Goal: Find contact information

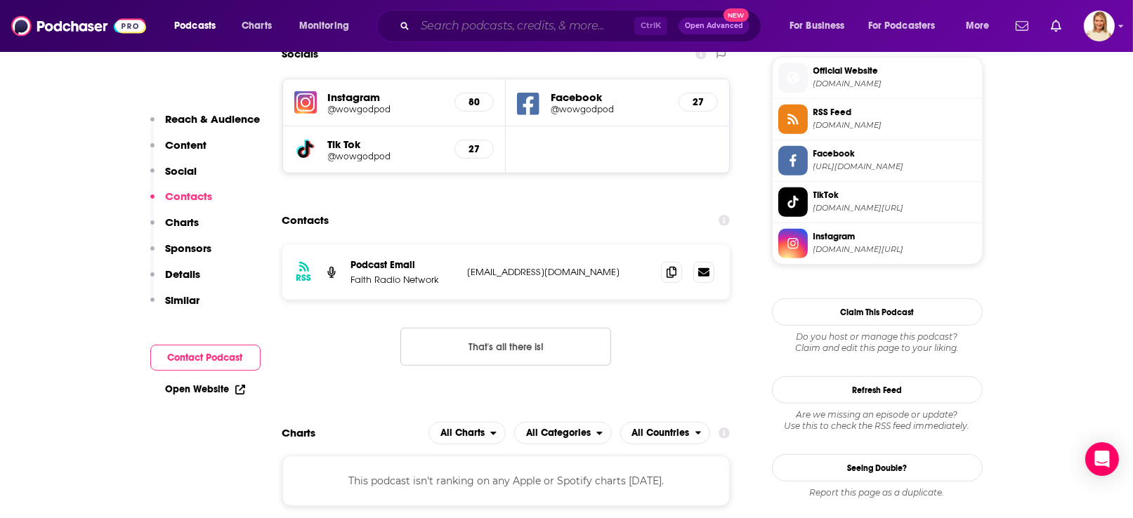
click at [504, 26] on input "Search podcasts, credits, & more..." at bounding box center [524, 26] width 219 height 22
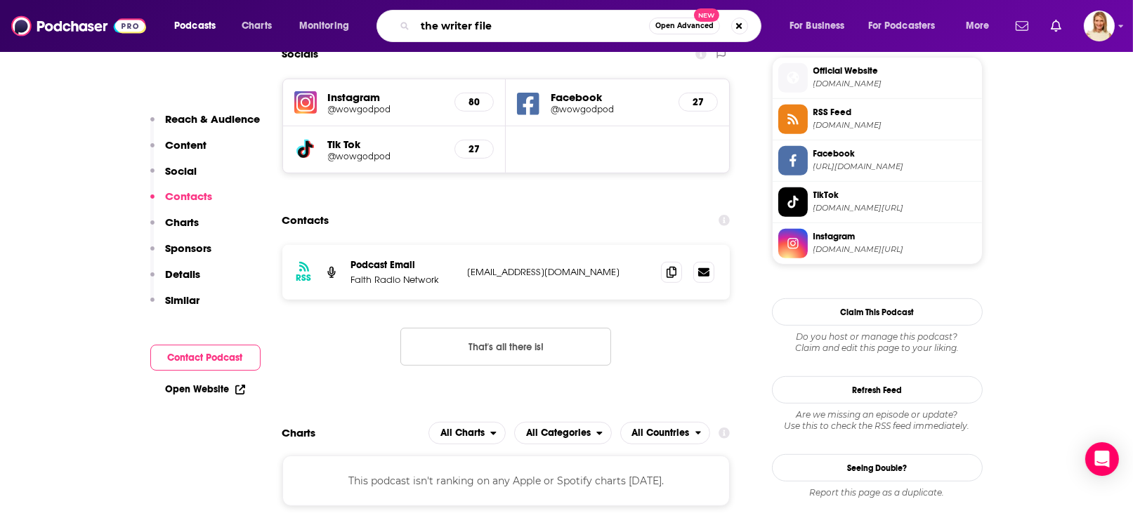
type input "the writer files"
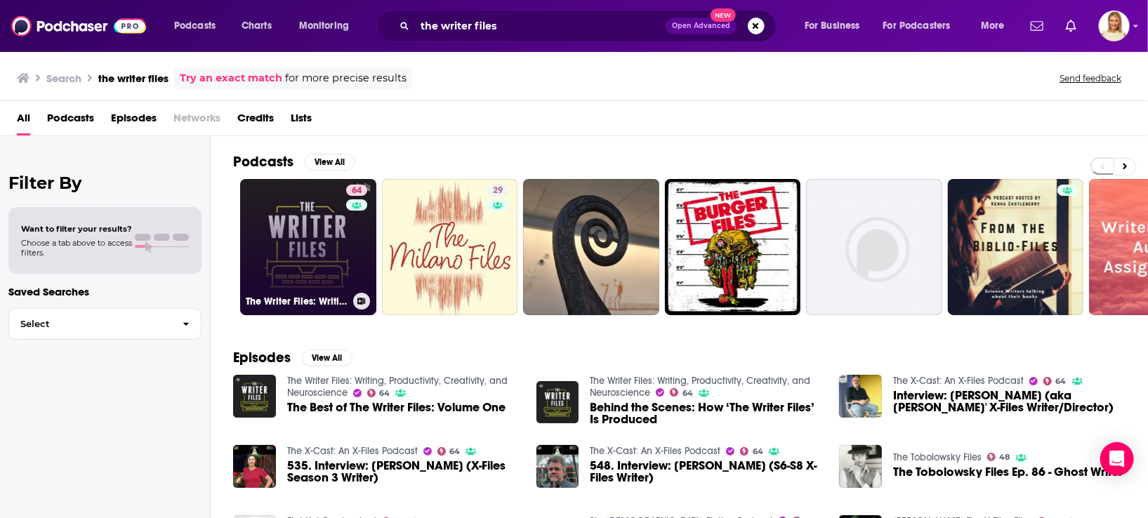
click at [311, 232] on link "64 The Writer Files: Writing, Productivity, Creativity, and Neuroscience" at bounding box center [308, 247] width 136 height 136
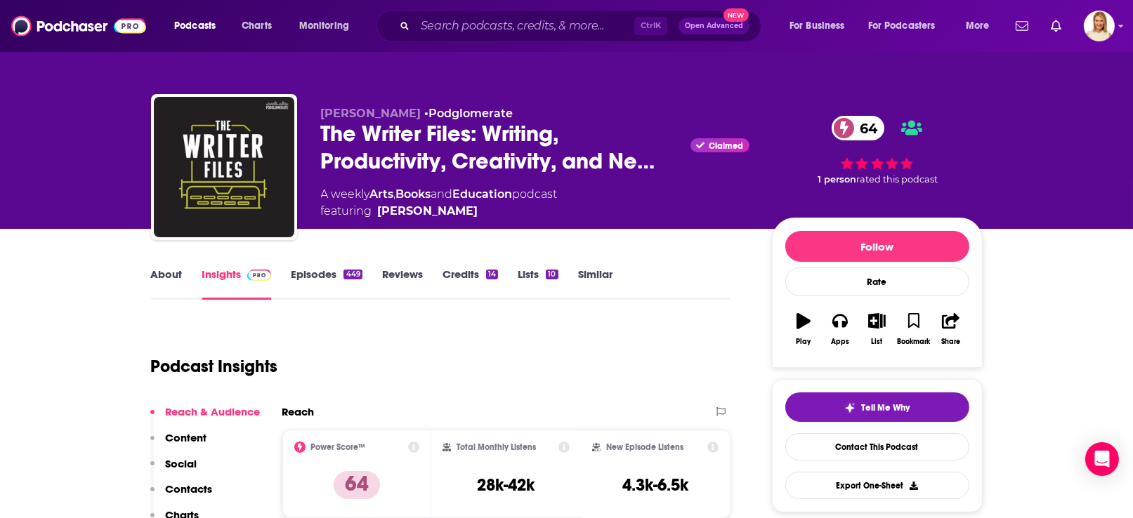
click at [335, 271] on link "Episodes 449" at bounding box center [326, 284] width 71 height 32
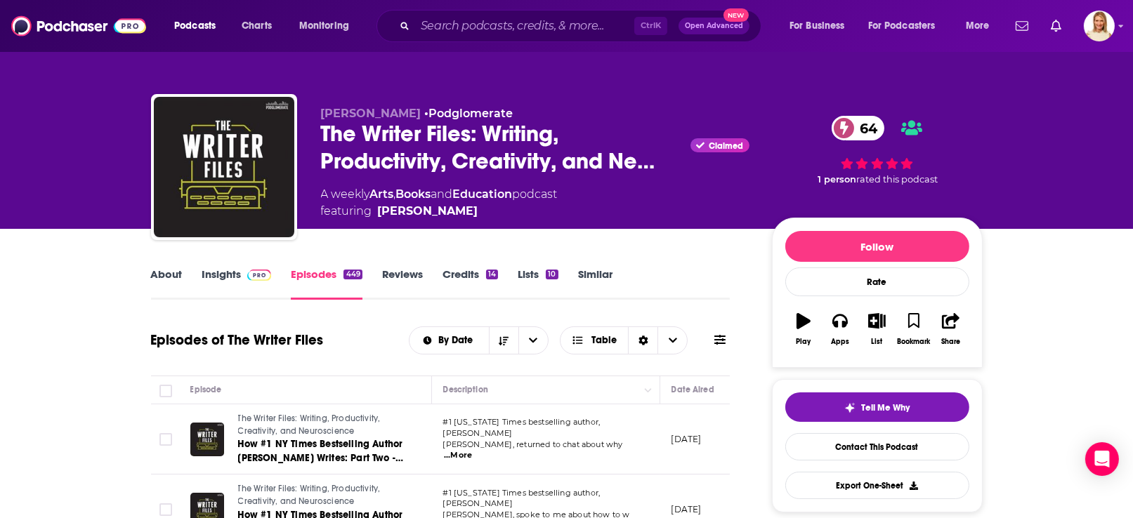
scroll to position [105, 0]
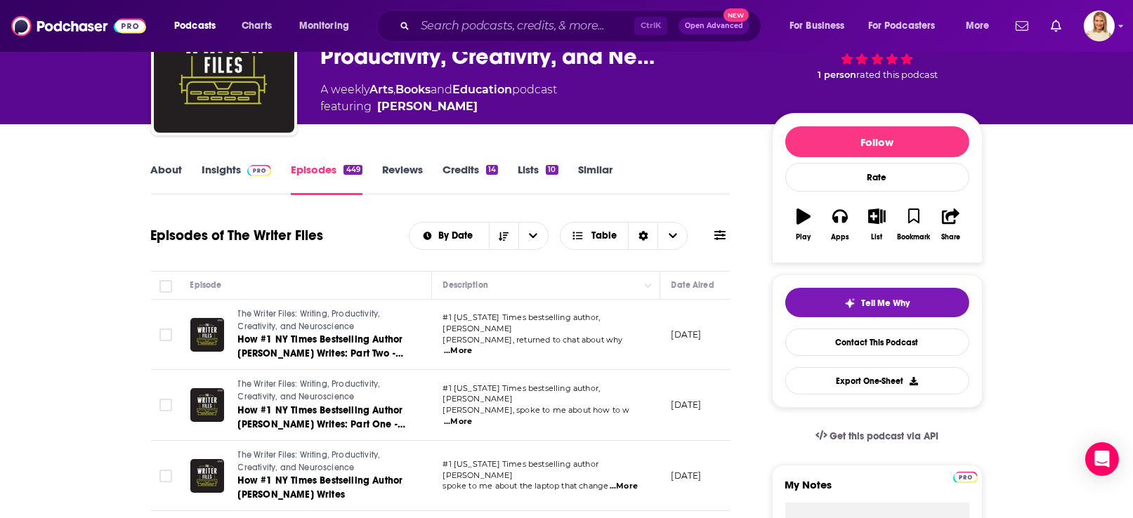
click at [514, 330] on span "#1 [US_STATE] Times bestselling author, [PERSON_NAME]" at bounding box center [521, 323] width 157 height 21
click at [472, 346] on span "...More" at bounding box center [458, 351] width 28 height 11
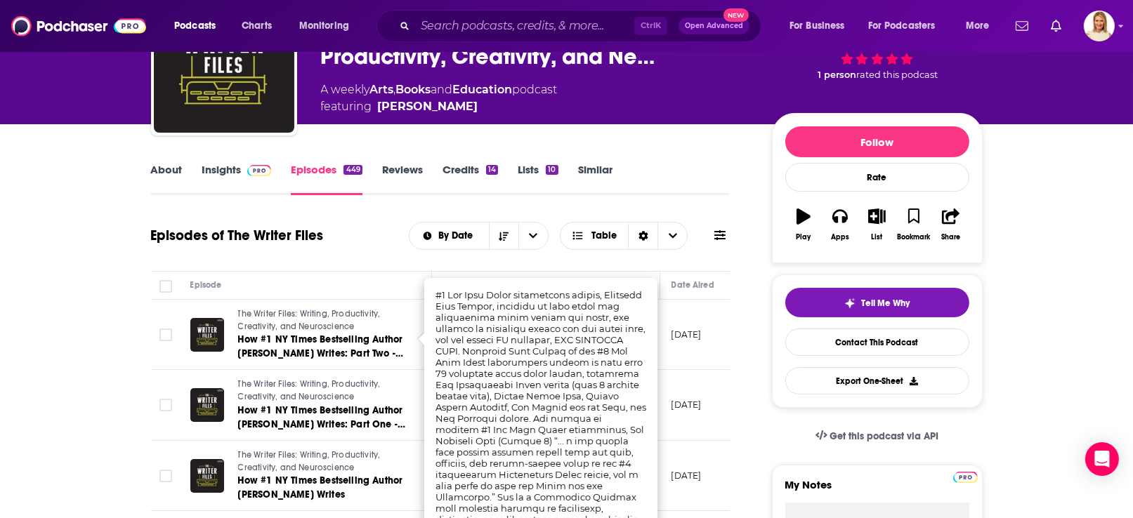
click at [369, 244] on div "Episodes of The Writer Files By Date Table" at bounding box center [440, 236] width 579 height 37
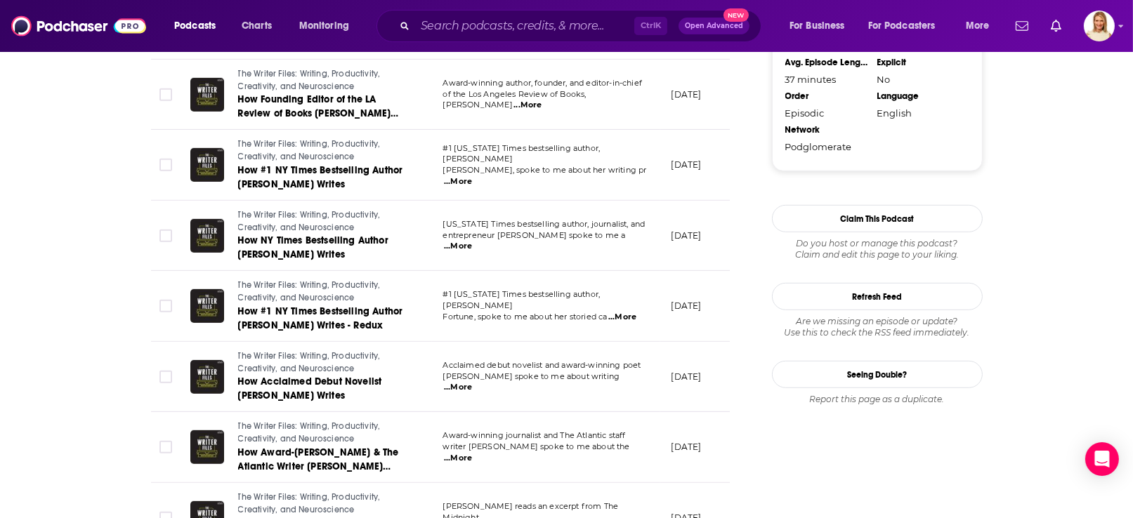
scroll to position [1580, 0]
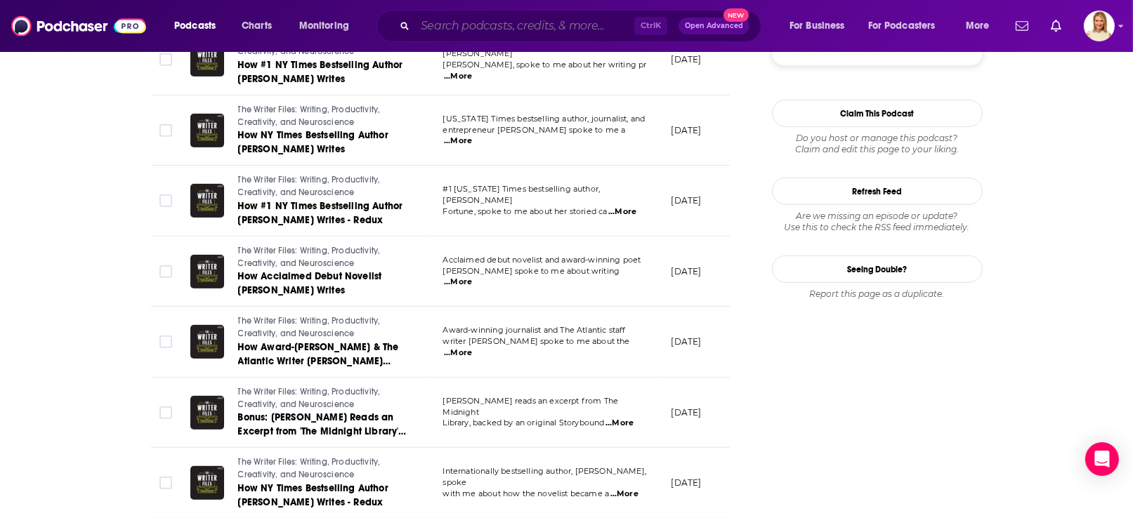
click at [581, 29] on input "Search podcasts, credits, & more..." at bounding box center [524, 26] width 219 height 22
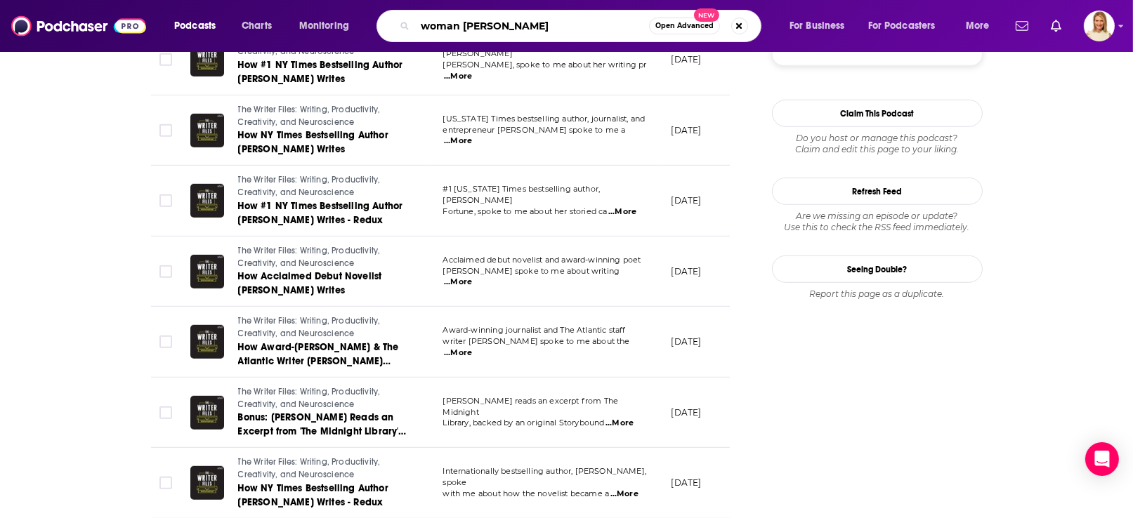
type input "woman alive"
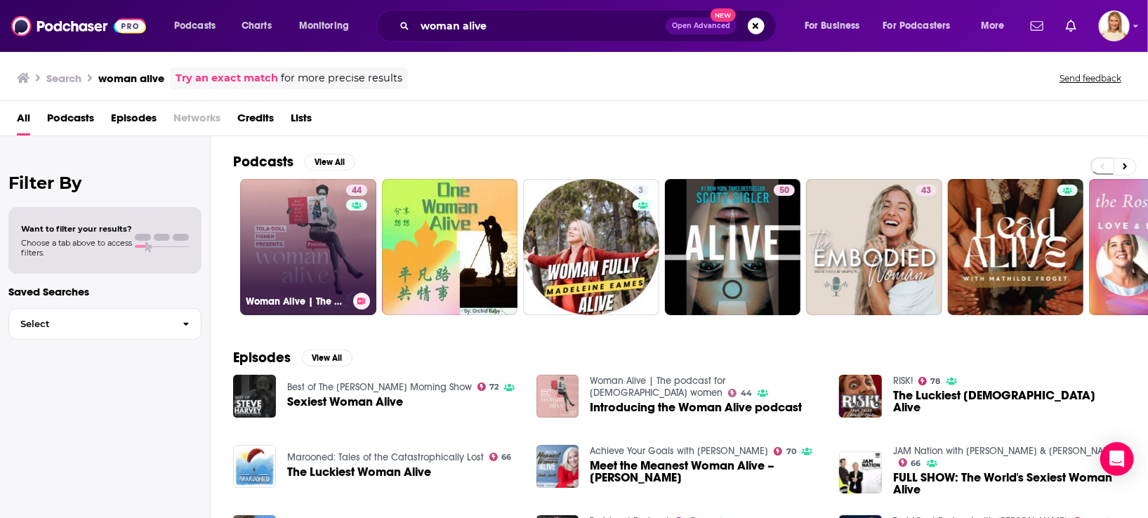
click at [315, 247] on link "44 Woman Alive | The podcast for [DEMOGRAPHIC_DATA] women" at bounding box center [308, 247] width 136 height 136
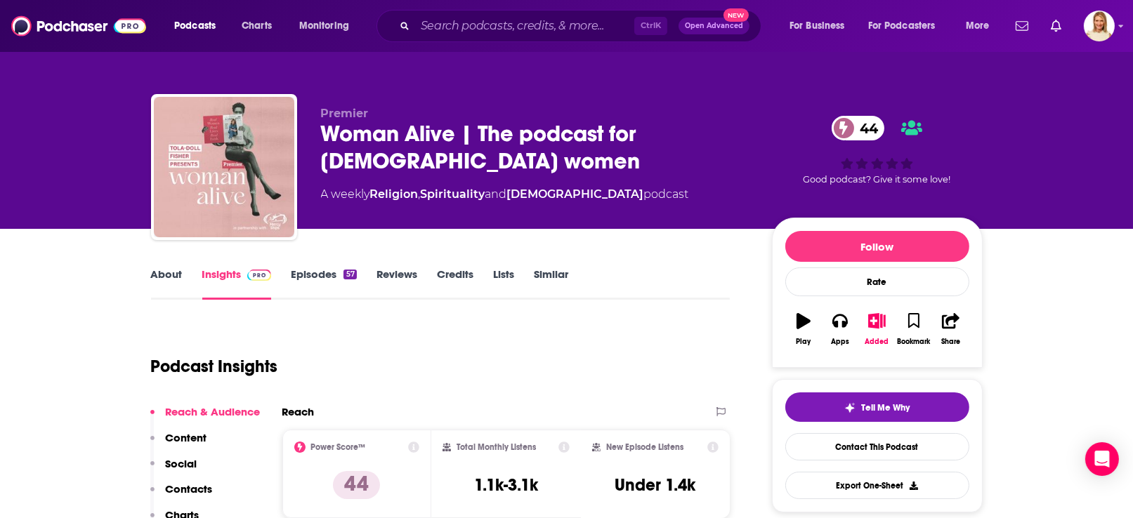
click at [171, 274] on link "About" at bounding box center [167, 284] width 32 height 32
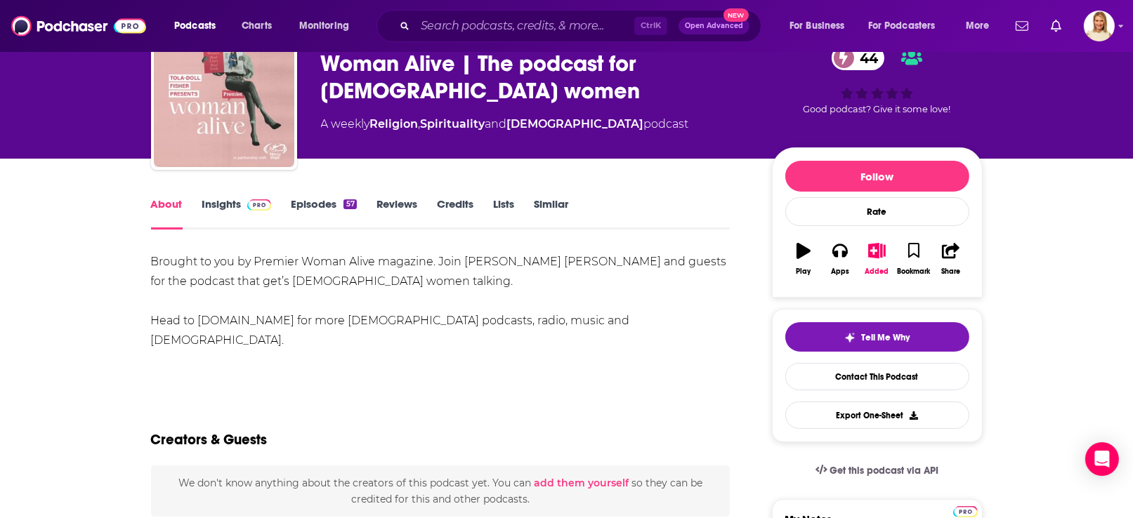
scroll to position [105, 0]
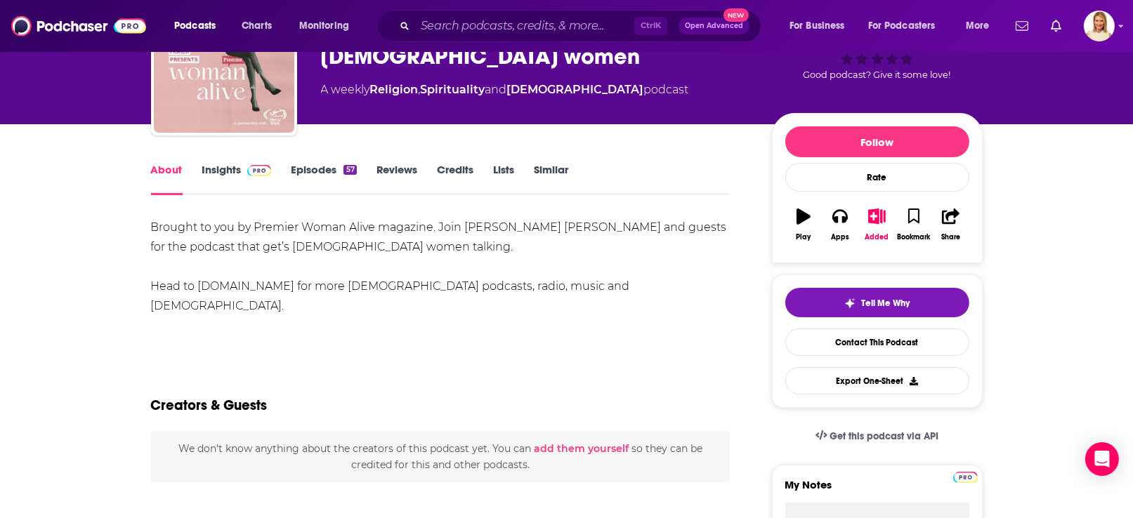
click at [317, 166] on link "Episodes 57" at bounding box center [323, 179] width 65 height 32
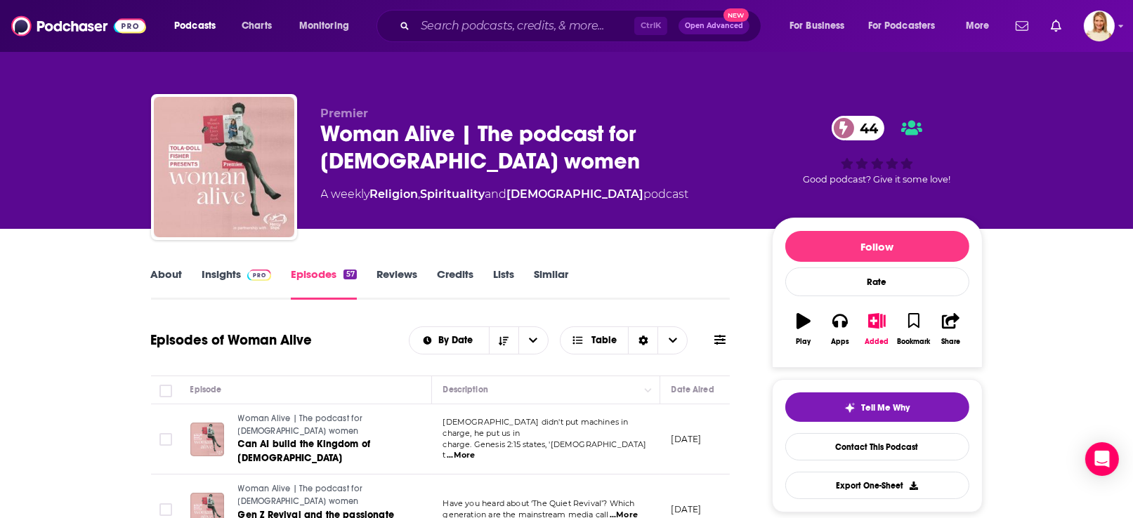
click at [475, 450] on span "...More" at bounding box center [461, 455] width 28 height 11
click at [698, 475] on td "[DATE]" at bounding box center [705, 510] width 91 height 71
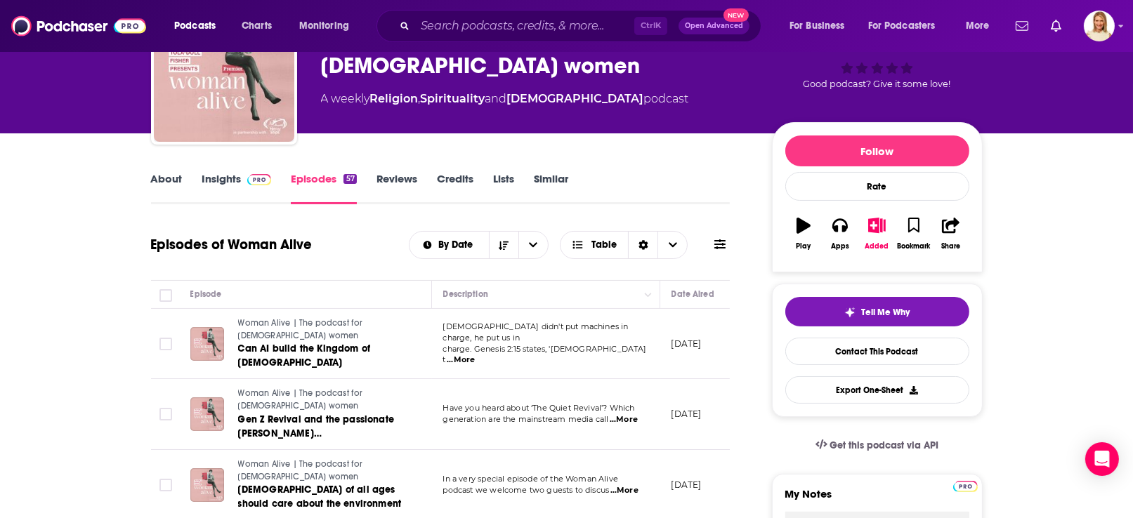
scroll to position [210, 0]
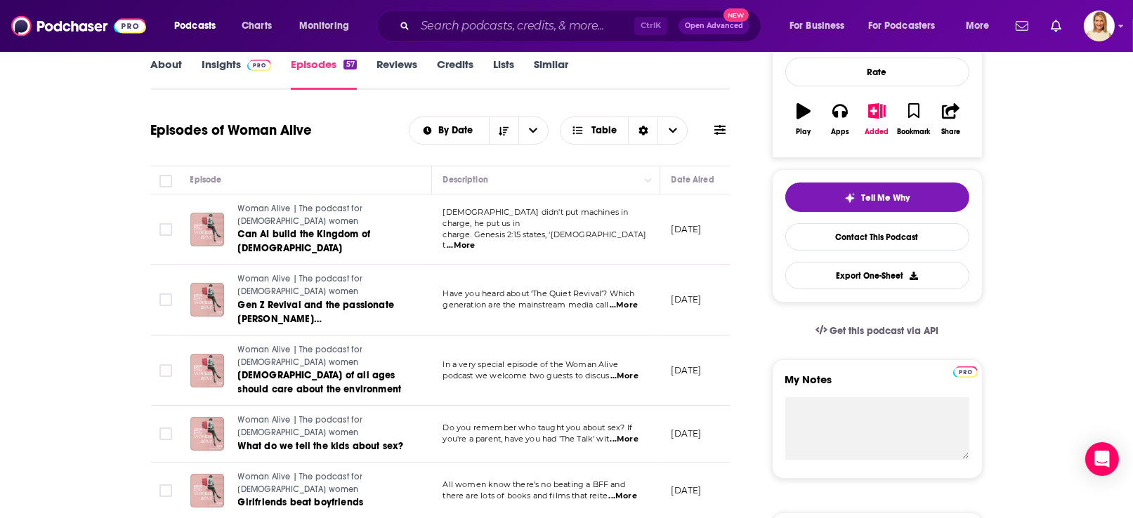
click at [518, 301] on td "Have you heard about ‘The Quiet Revival’? Which generation are the mainstream m…" at bounding box center [546, 300] width 228 height 71
click at [630, 300] on span "...More" at bounding box center [624, 305] width 28 height 11
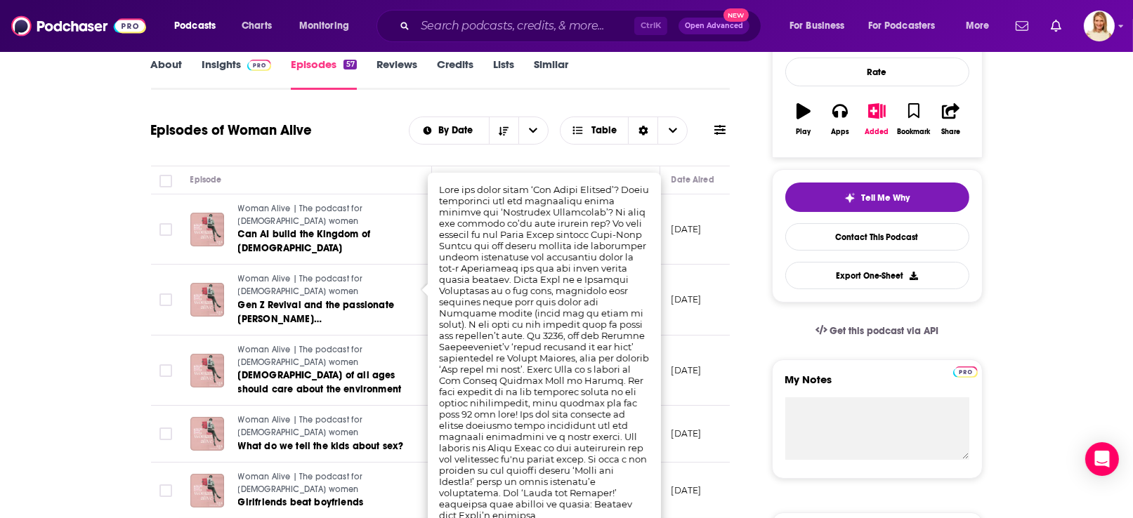
click at [644, 77] on div "About Insights Episodes 57 Reviews Credits Lists Similar" at bounding box center [440, 72] width 579 height 34
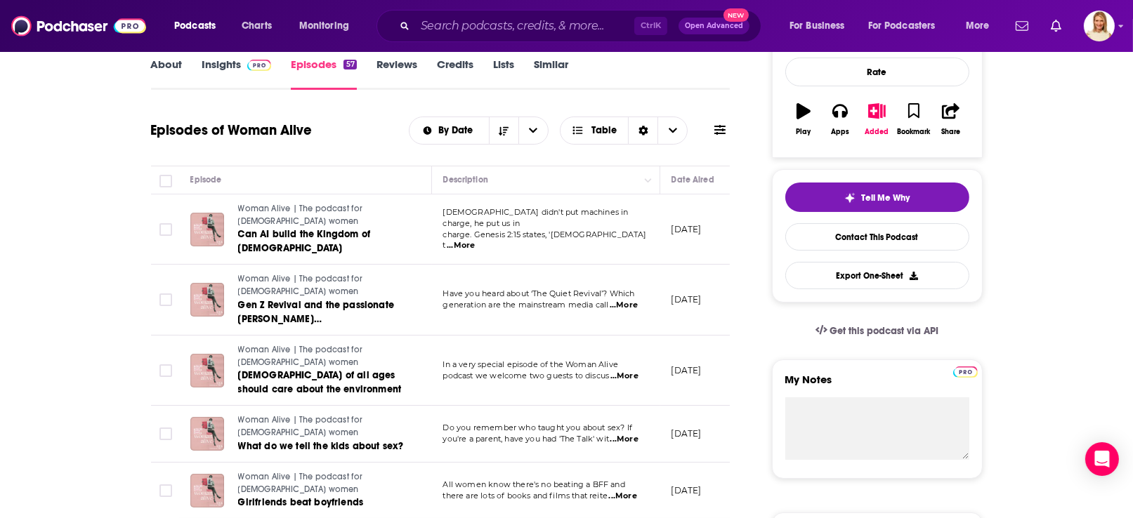
click at [627, 371] on span "...More" at bounding box center [624, 376] width 28 height 11
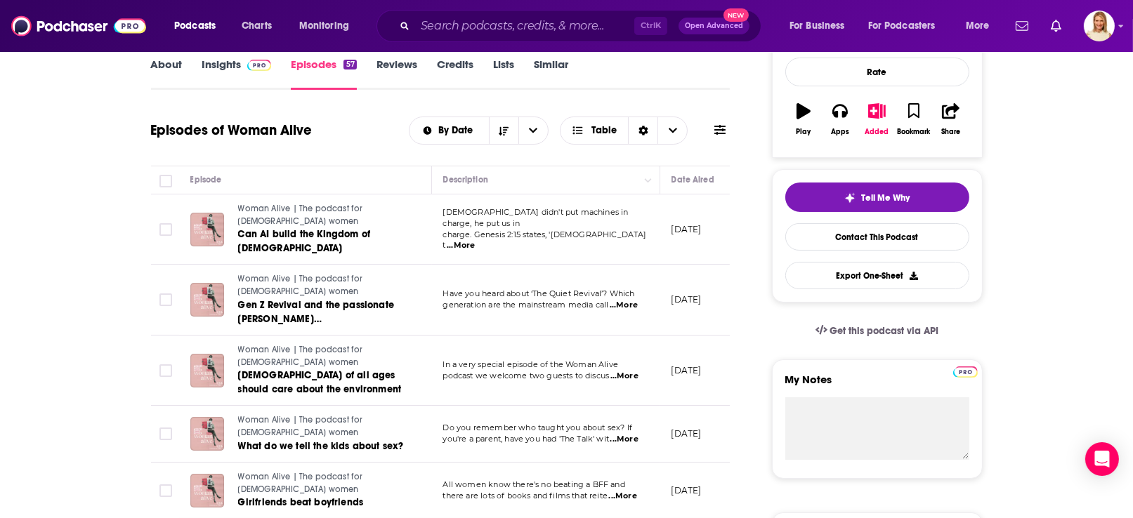
scroll to position [315, 0]
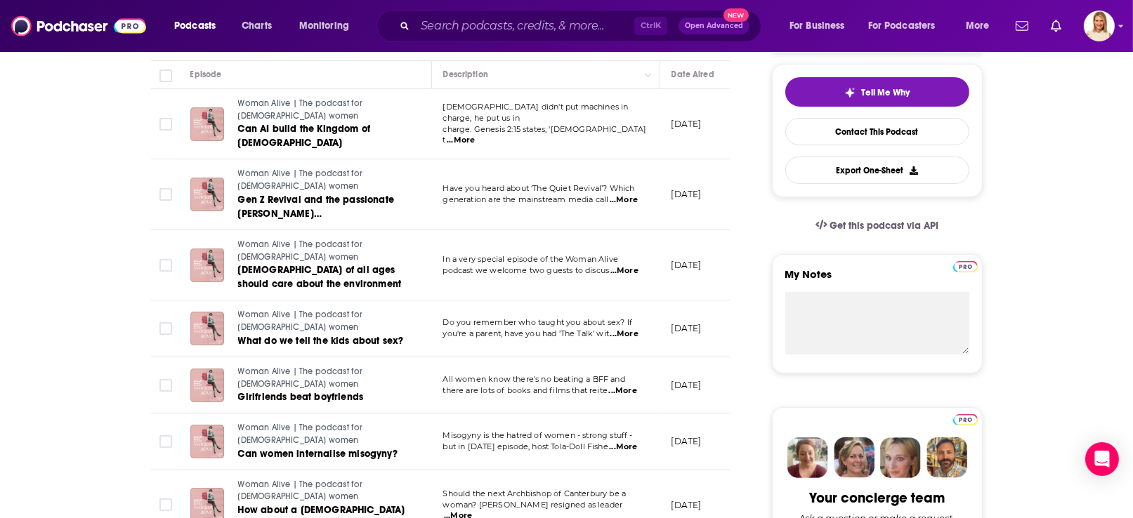
click at [629, 386] on span "...More" at bounding box center [623, 391] width 28 height 11
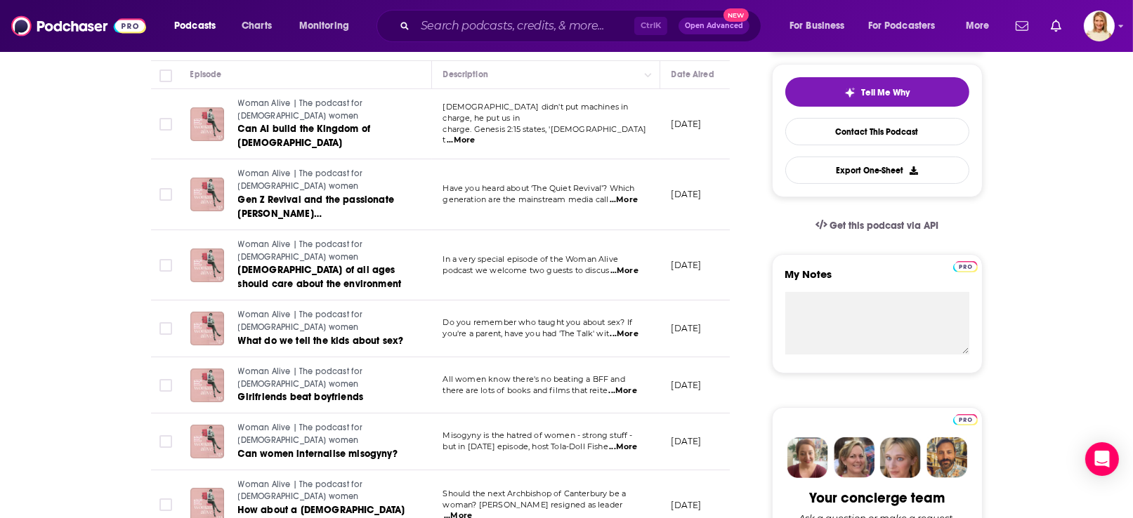
scroll to position [526, 0]
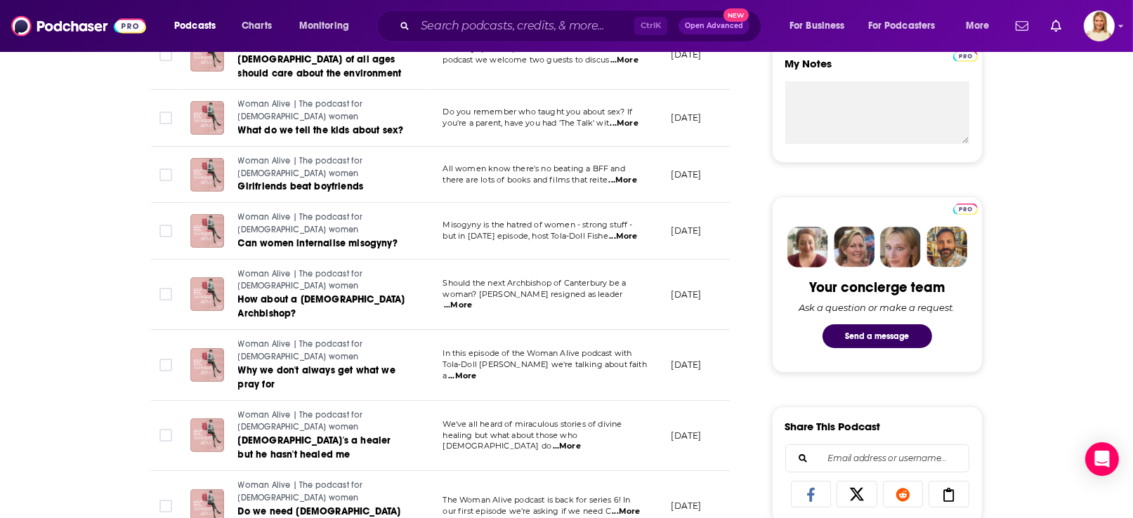
click at [476, 371] on span "...More" at bounding box center [462, 376] width 28 height 11
click at [630, 348] on p "In this episode of the Woman Alive podcast with" at bounding box center [545, 353] width 205 height 11
click at [476, 371] on span "...More" at bounding box center [462, 376] width 28 height 11
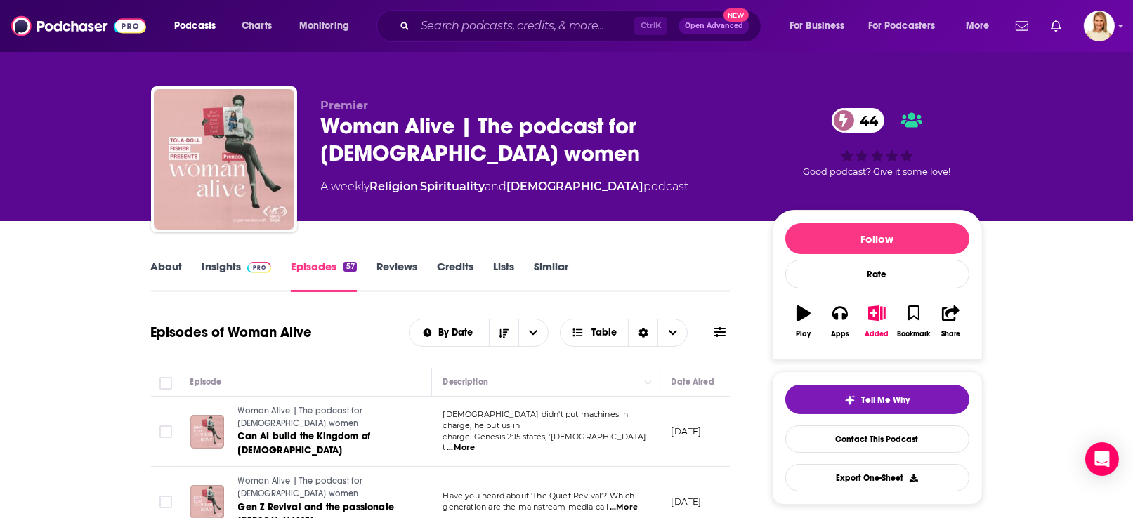
scroll to position [0, 0]
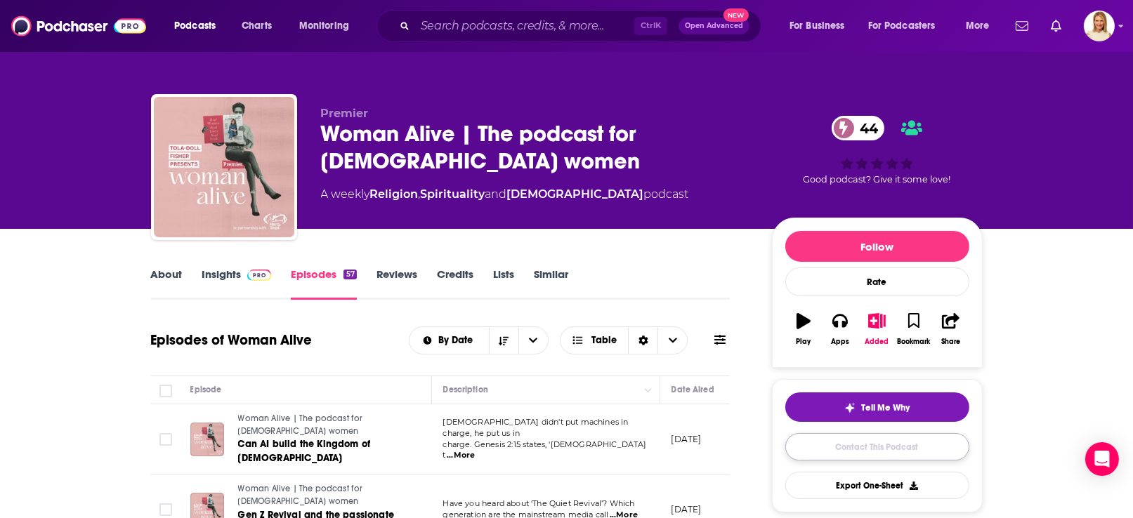
click at [908, 449] on link "Contact This Podcast" at bounding box center [877, 446] width 184 height 27
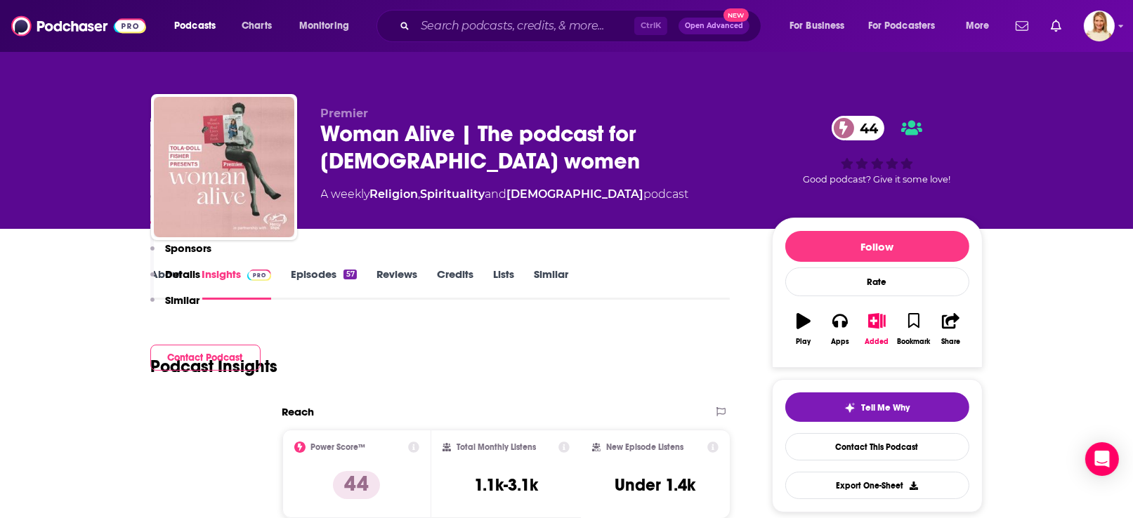
scroll to position [1308, 0]
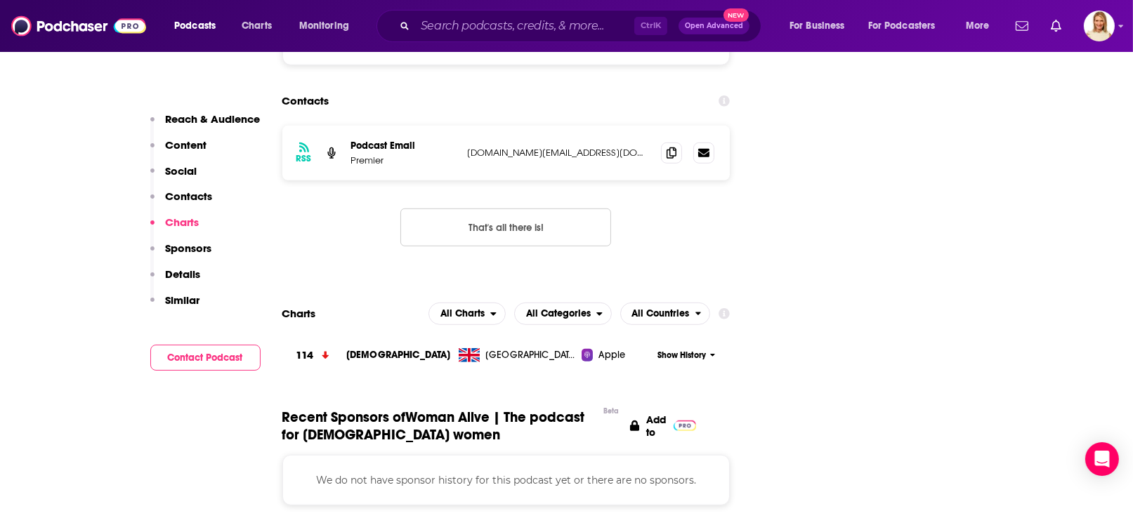
click at [240, 357] on button "Contact Podcast" at bounding box center [205, 358] width 110 height 26
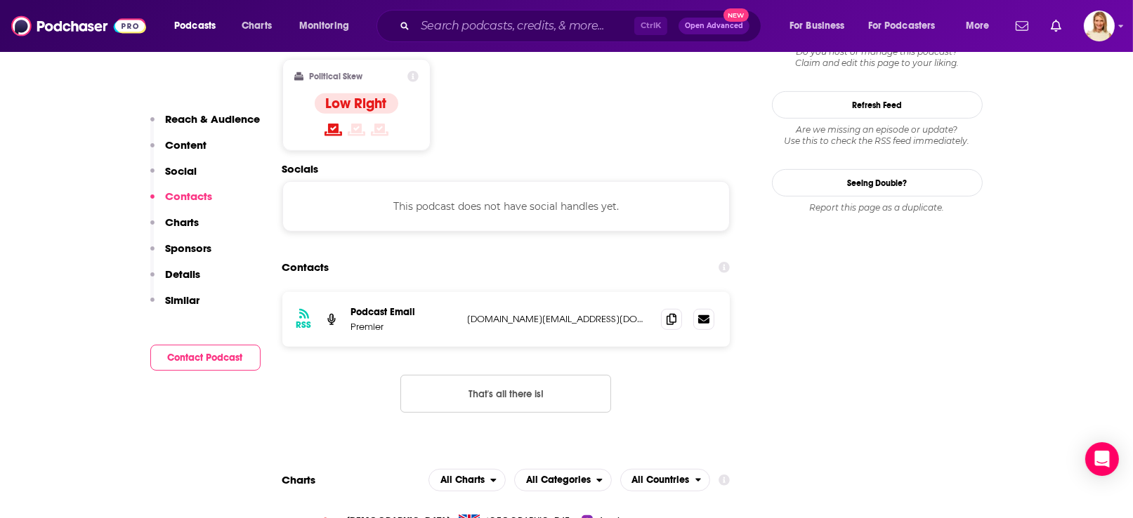
scroll to position [1113, 0]
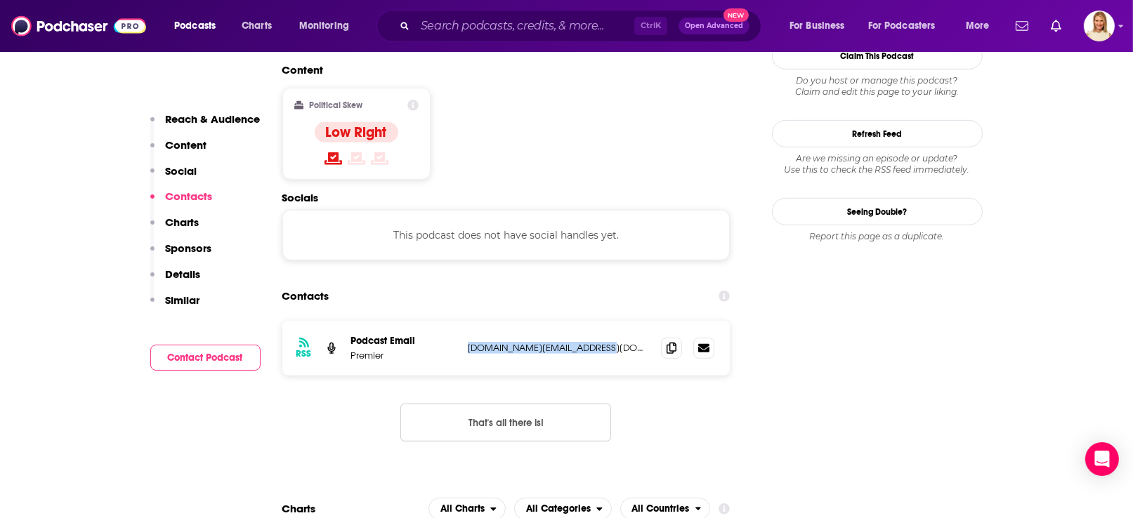
drag, startPoint x: 591, startPoint y: 259, endPoint x: 468, endPoint y: 261, distance: 122.9
click at [468, 342] on p "[DOMAIN_NAME][EMAIL_ADDRESS][DOMAIN_NAME]" at bounding box center [559, 348] width 183 height 12
copy p "[DOMAIN_NAME][EMAIL_ADDRESS][DOMAIN_NAME]"
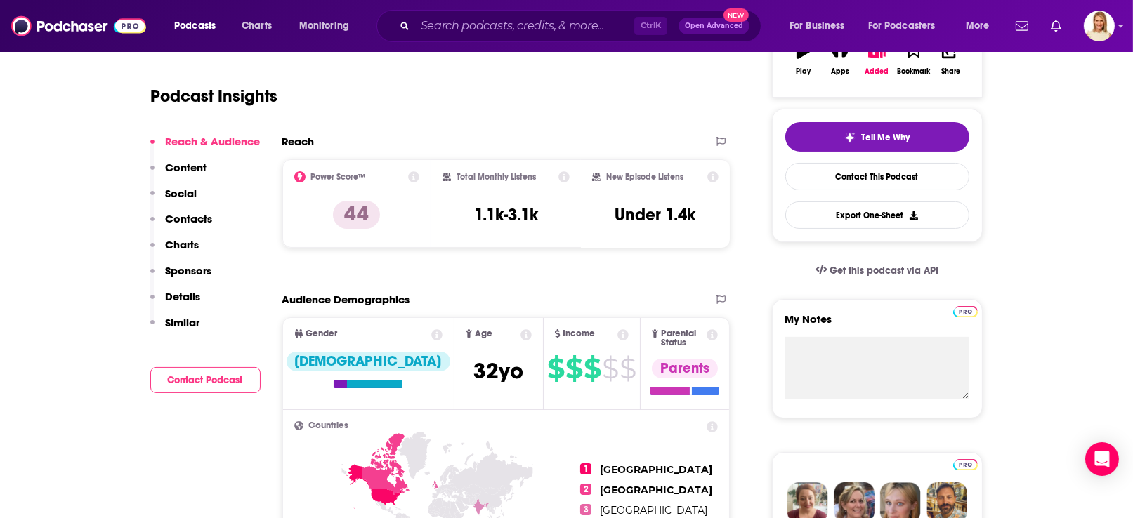
scroll to position [0, 0]
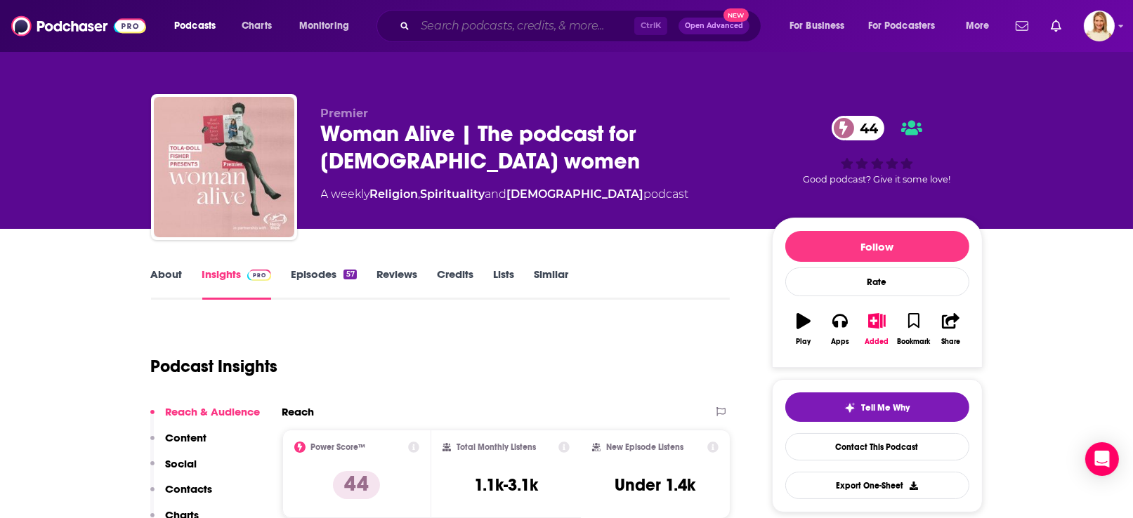
click at [531, 29] on input "Search podcasts, credits, & more..." at bounding box center [524, 26] width 219 height 22
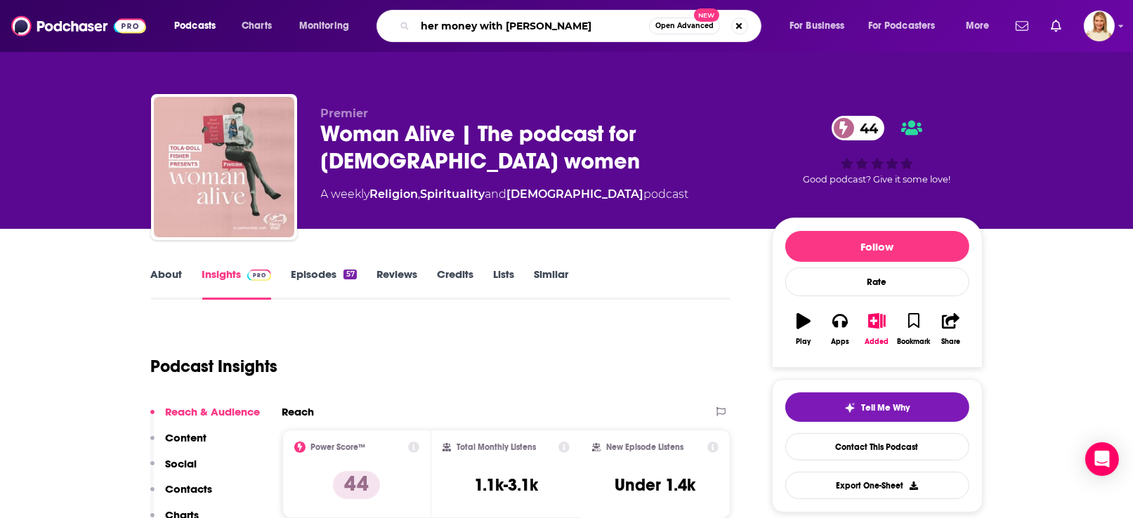
type input "her money with [PERSON_NAME]"
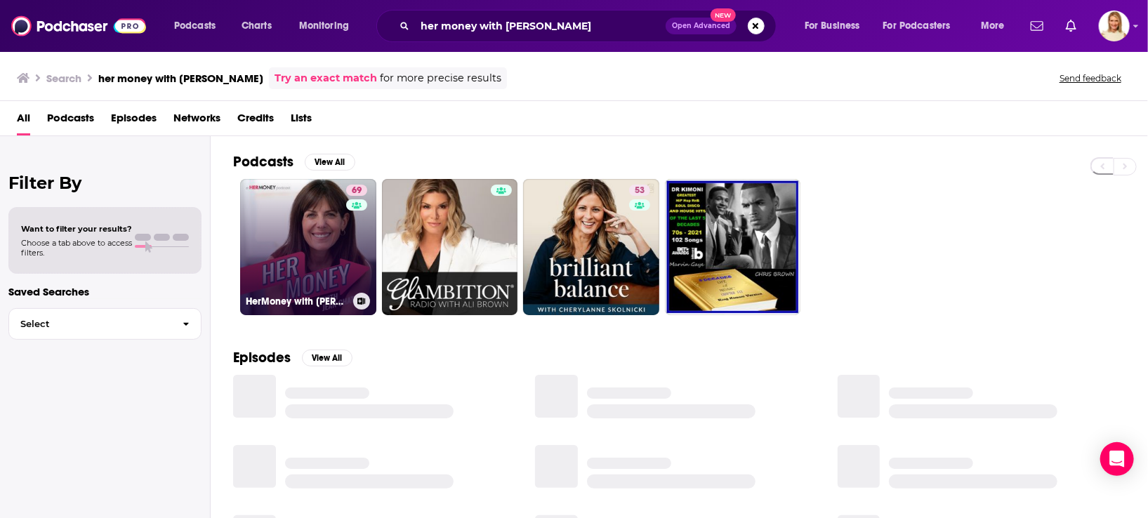
click at [322, 239] on link "69 HerMoney with [PERSON_NAME]" at bounding box center [308, 247] width 136 height 136
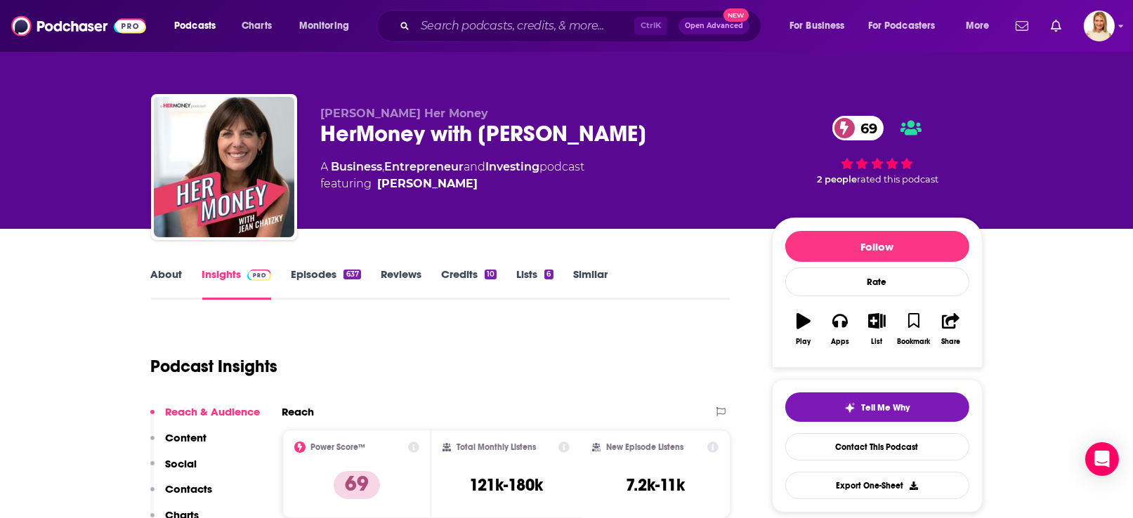
click at [170, 270] on link "About" at bounding box center [167, 284] width 32 height 32
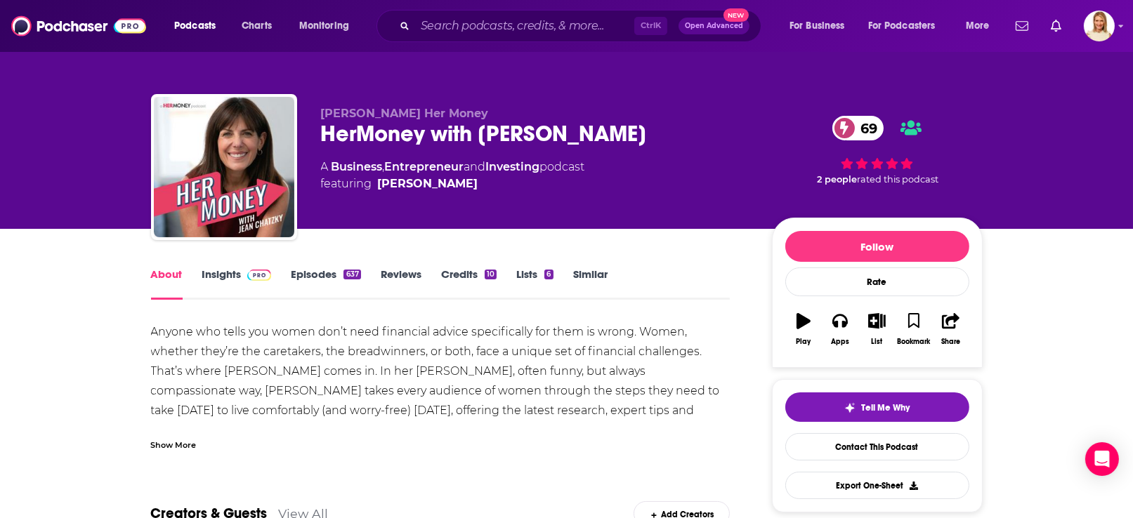
click at [191, 445] on div "Show More" at bounding box center [174, 444] width 46 height 13
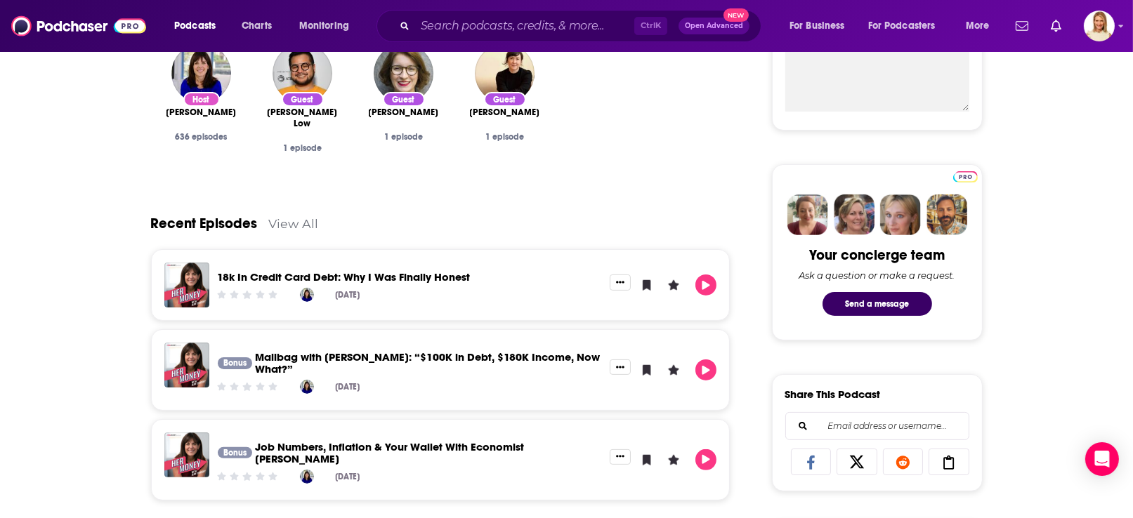
scroll to position [631, 0]
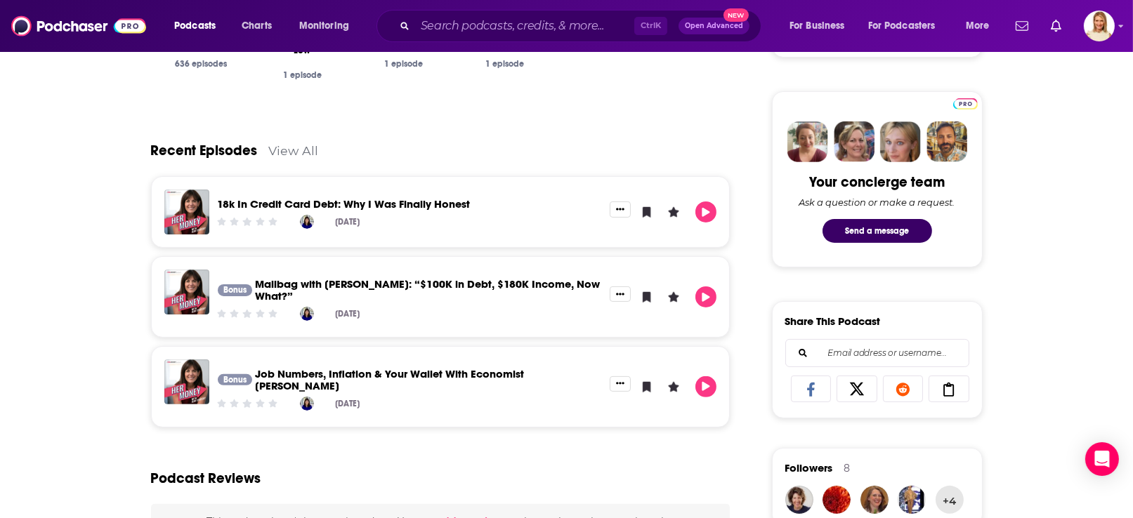
click at [284, 150] on link "View All" at bounding box center [294, 150] width 50 height 15
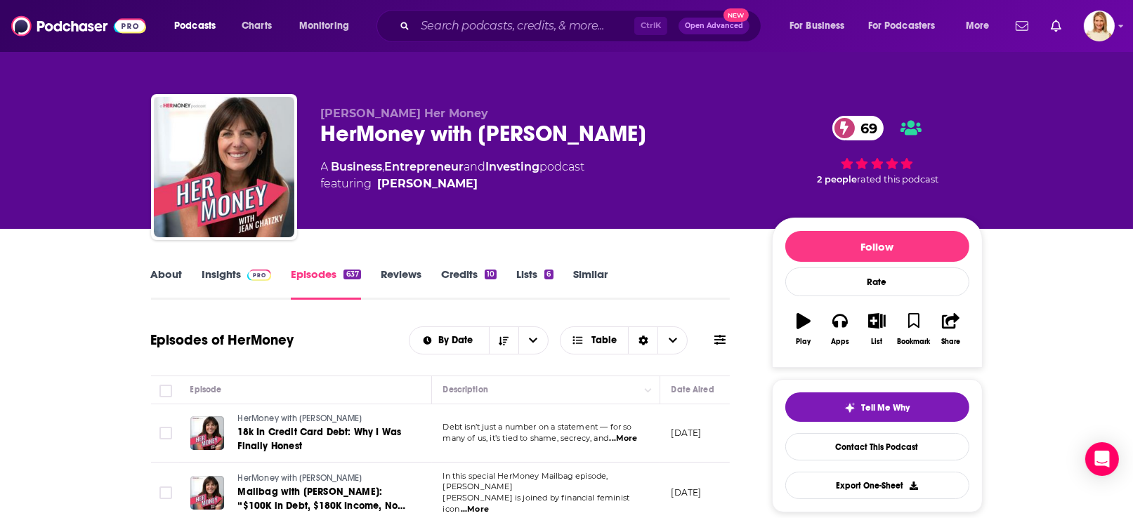
scroll to position [210, 0]
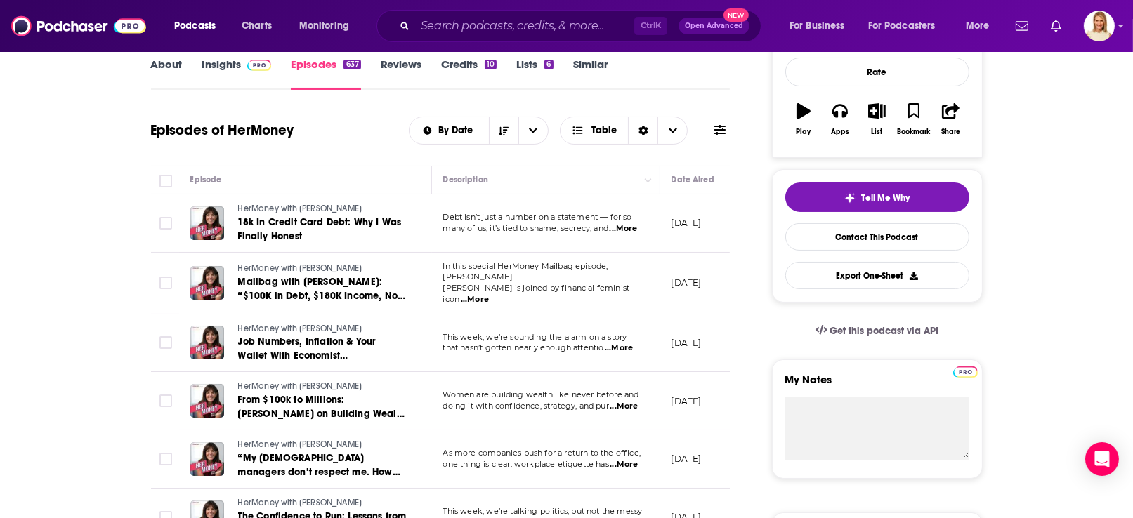
click at [630, 343] on span "...More" at bounding box center [619, 348] width 28 height 11
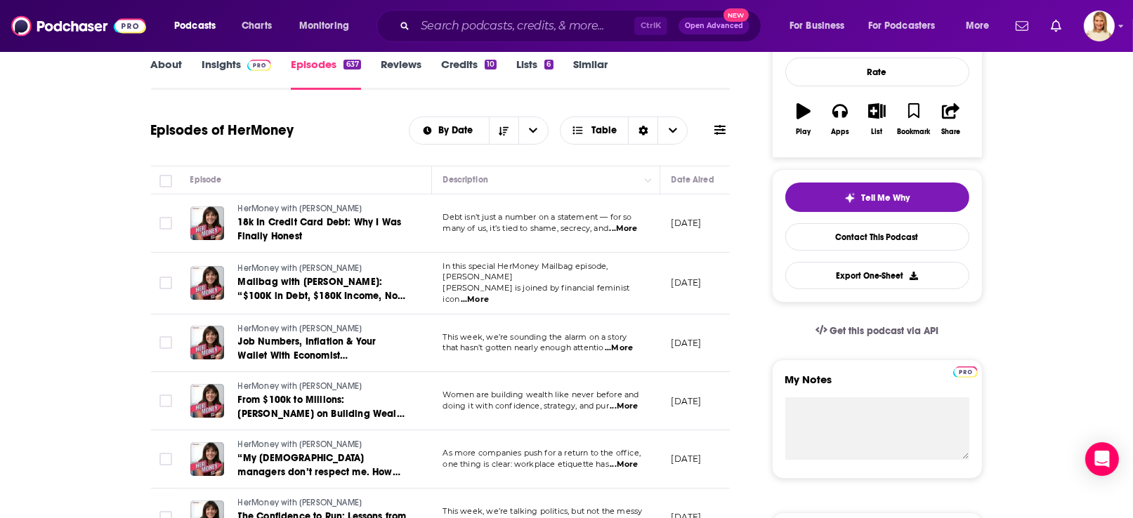
click at [489, 294] on span "...More" at bounding box center [475, 299] width 28 height 11
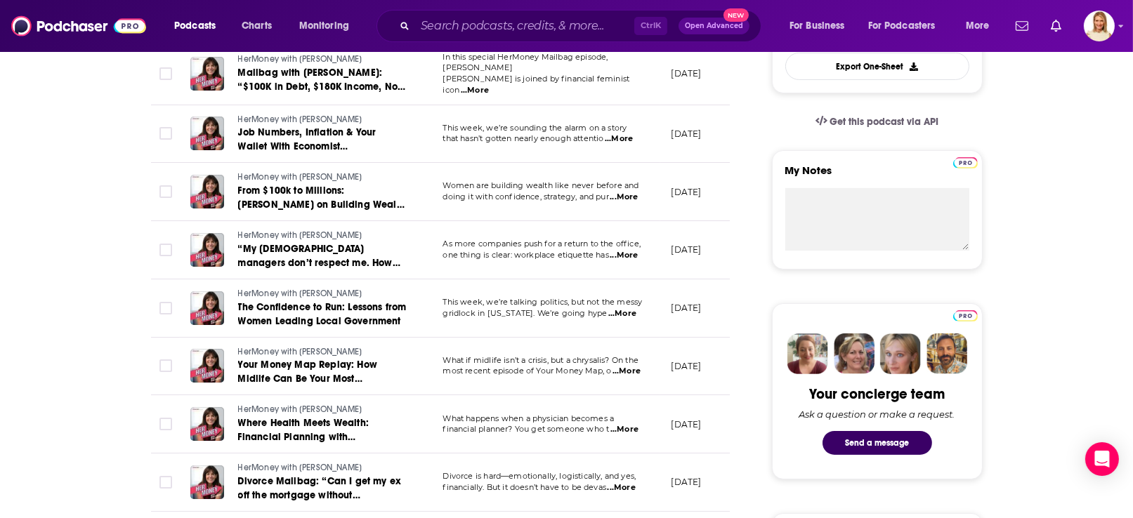
scroll to position [421, 0]
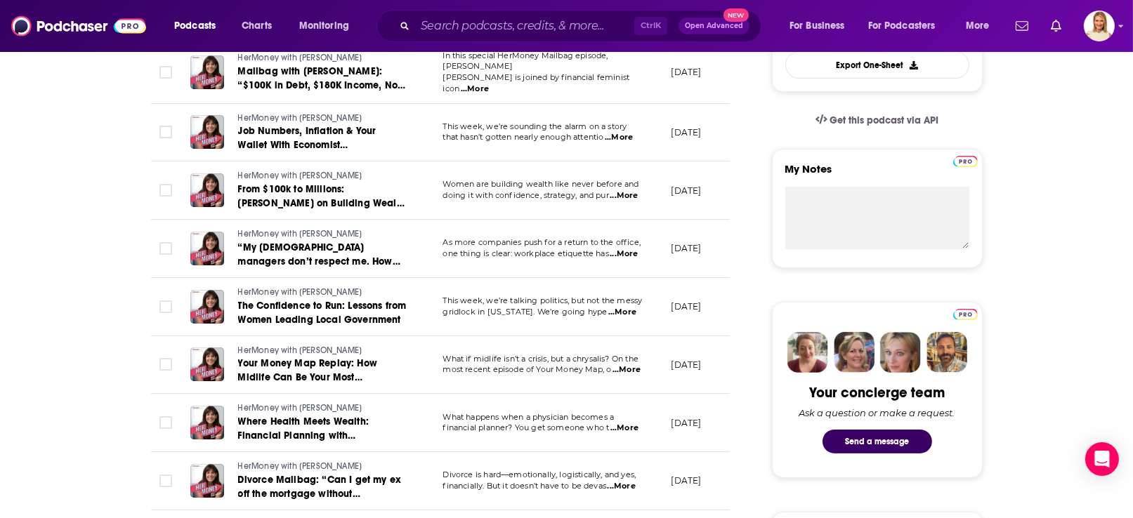
click at [625, 423] on span "...More" at bounding box center [624, 428] width 28 height 11
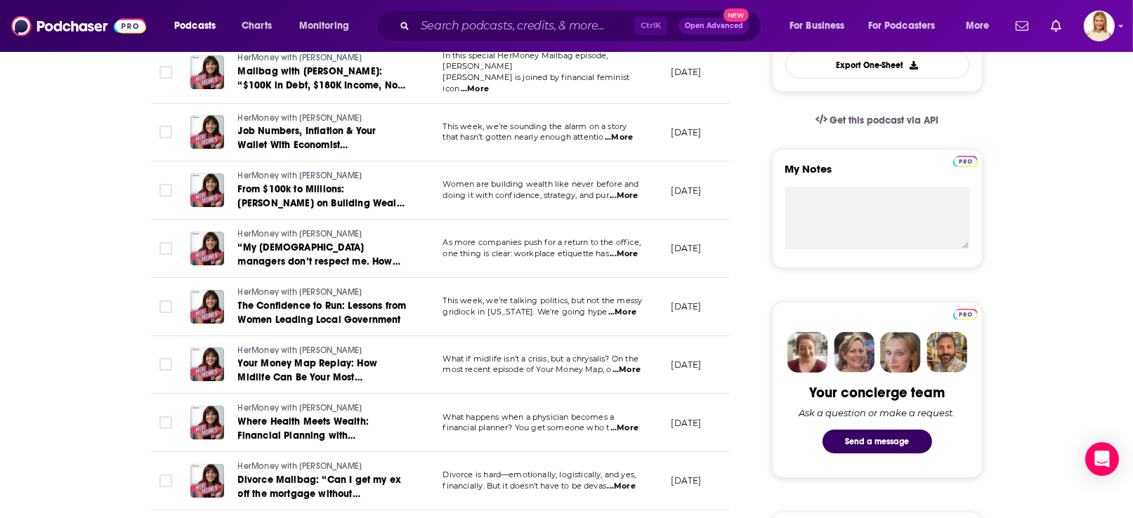
scroll to position [526, 0]
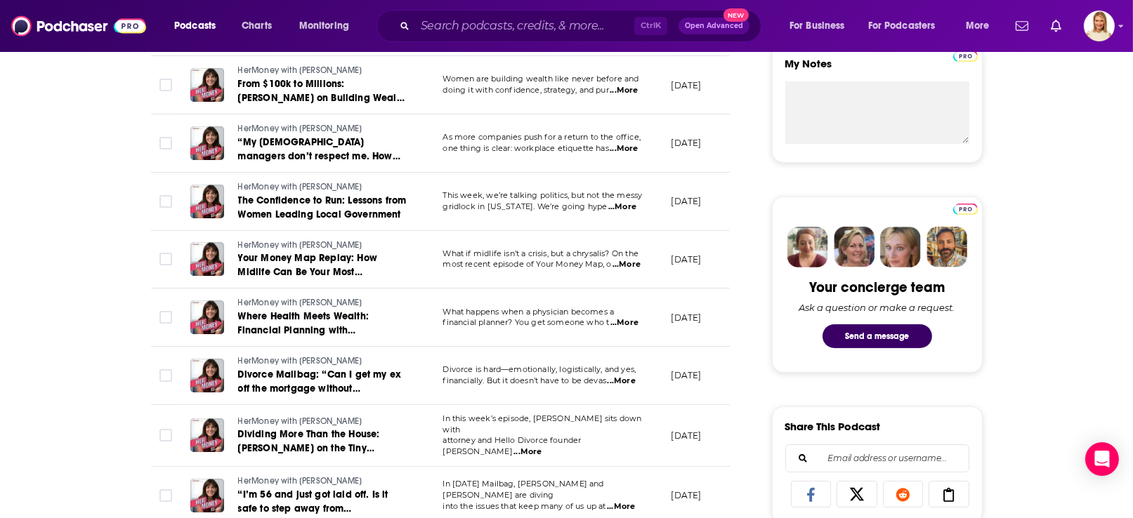
click at [627, 376] on span "...More" at bounding box center [622, 381] width 28 height 11
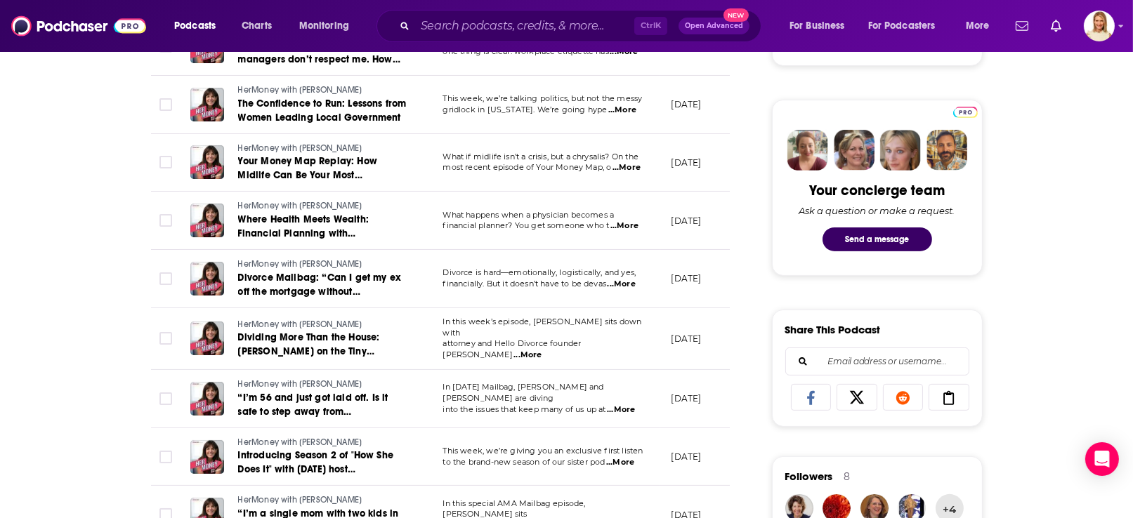
scroll to position [631, 0]
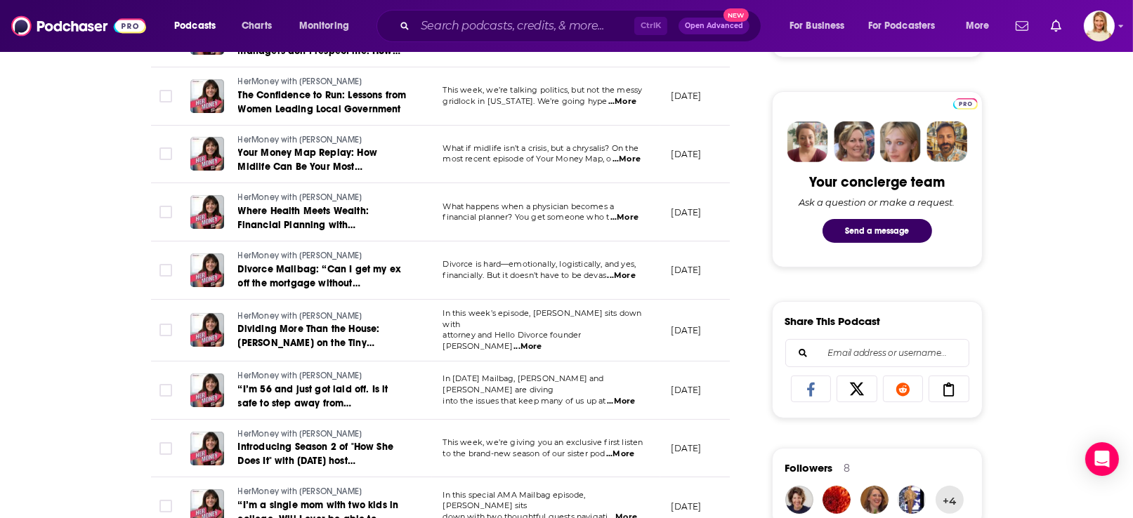
click at [629, 396] on span "...More" at bounding box center [621, 401] width 28 height 11
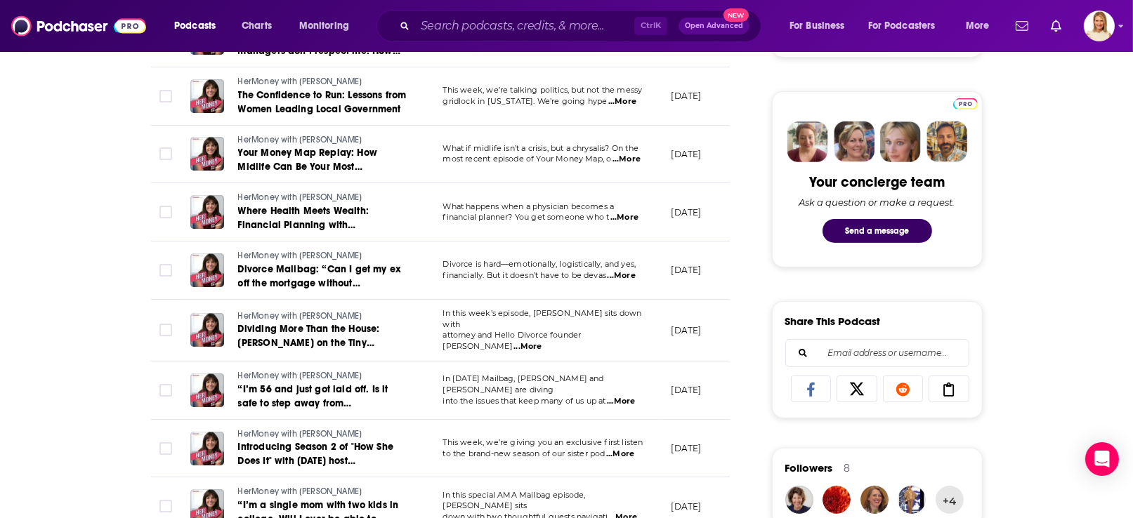
click at [625, 449] on span "...More" at bounding box center [620, 454] width 28 height 11
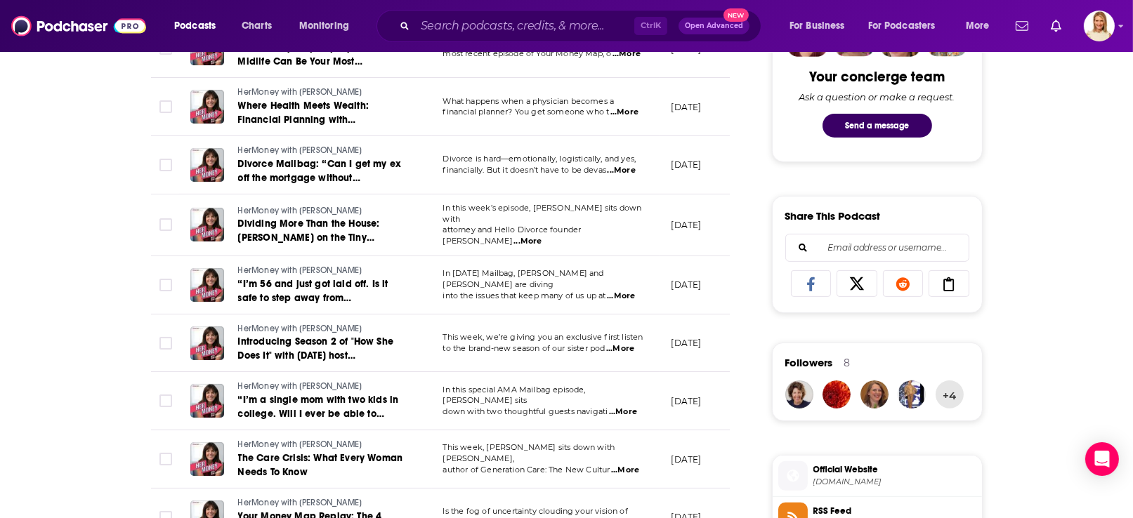
scroll to position [947, 0]
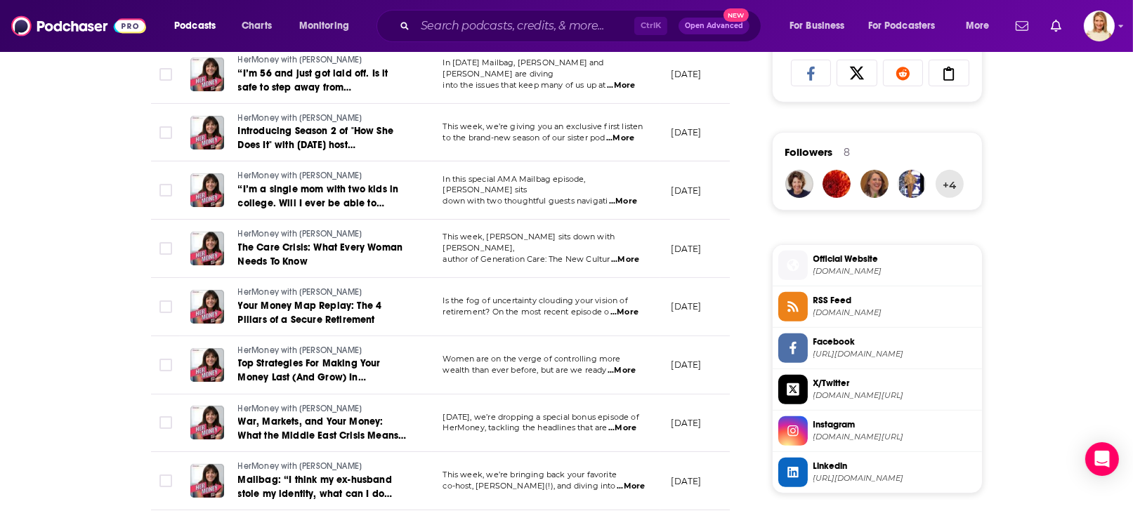
click at [624, 423] on span "...More" at bounding box center [622, 428] width 28 height 11
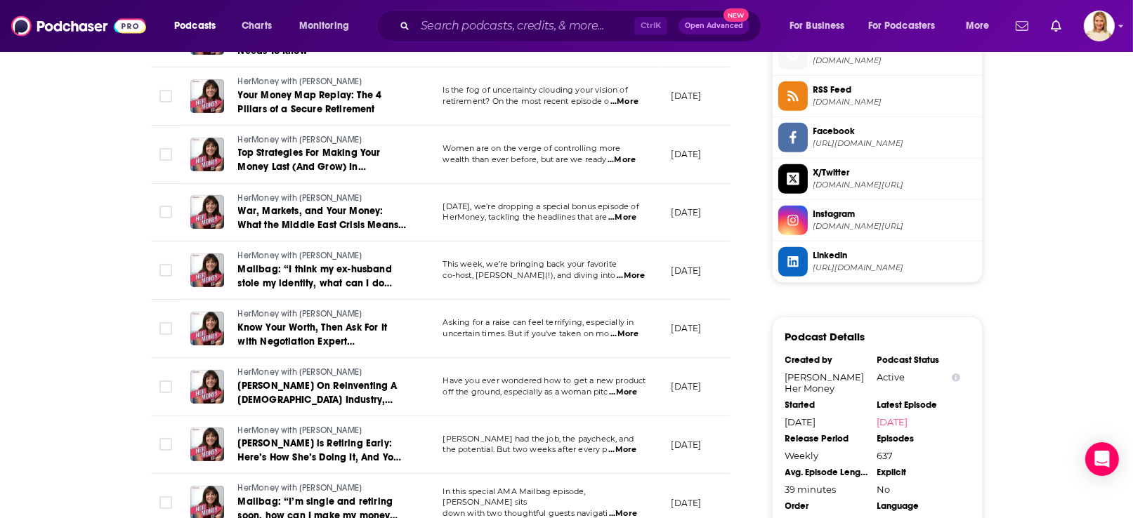
scroll to position [1474, 0]
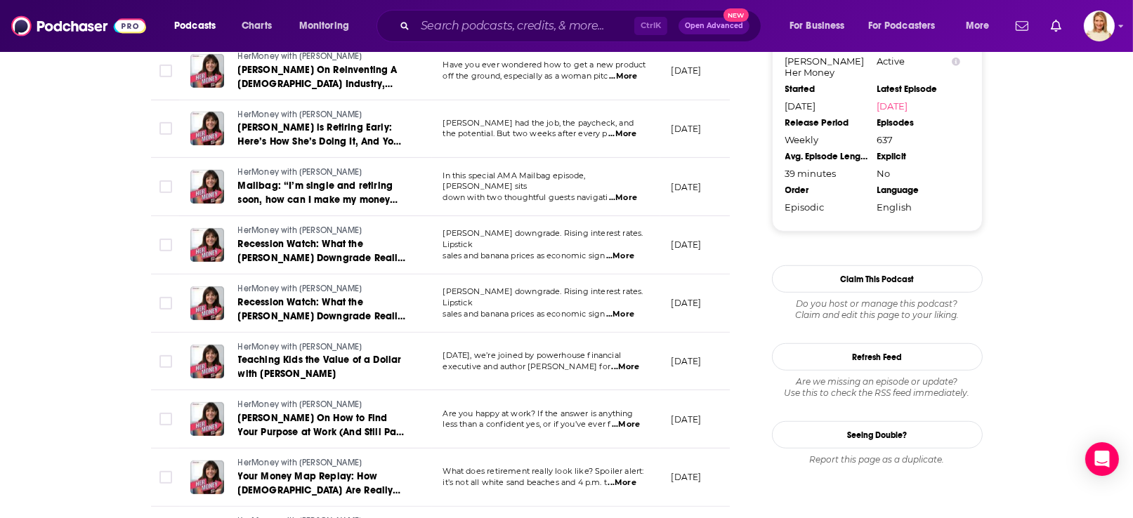
click at [626, 419] on span "...More" at bounding box center [626, 424] width 28 height 11
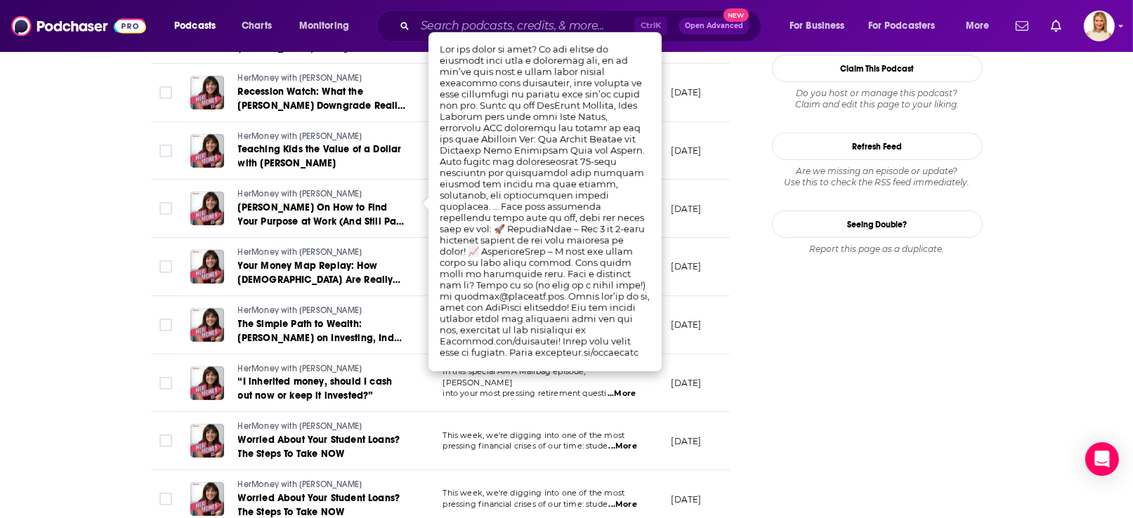
scroll to position [1790, 0]
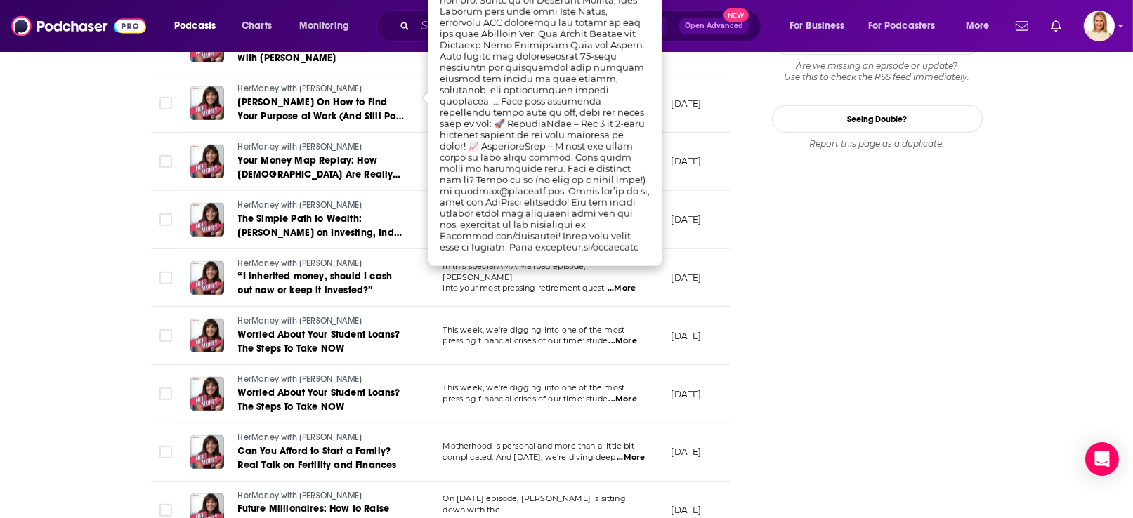
click at [628, 452] on span "...More" at bounding box center [631, 457] width 28 height 11
